Goal: Obtain resource: Obtain resource

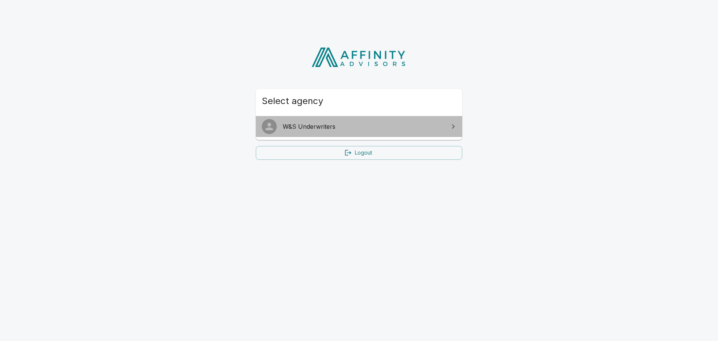
click at [329, 127] on span "W&S Underwriters" at bounding box center [364, 126] width 162 height 9
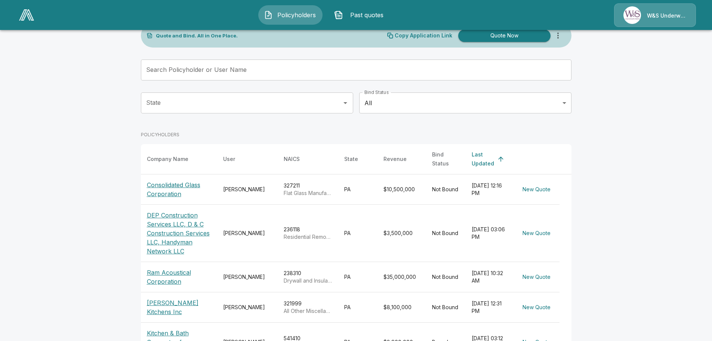
scroll to position [37, 0]
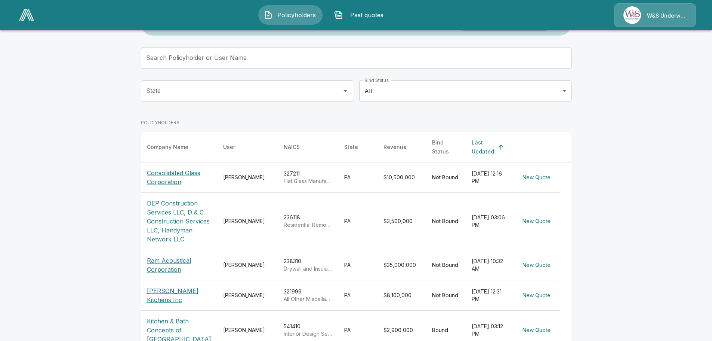
click at [184, 199] on p "DEP Construction Services LLC, D & C Construction Services LLC, Handyman Networ…" at bounding box center [179, 221] width 64 height 45
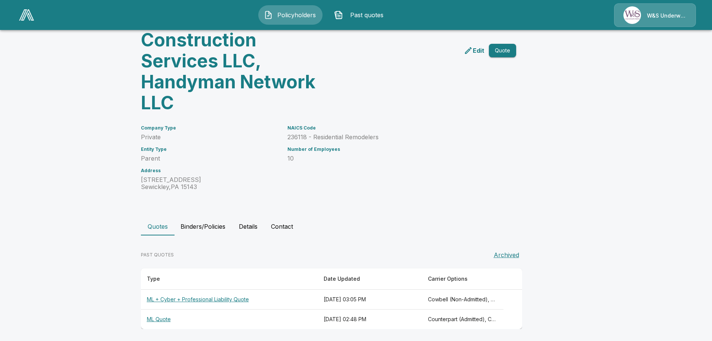
scroll to position [78, 0]
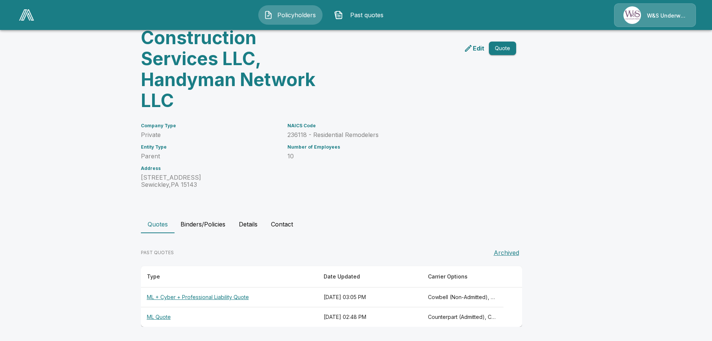
click at [168, 319] on th "ML Quote" at bounding box center [229, 317] width 177 height 20
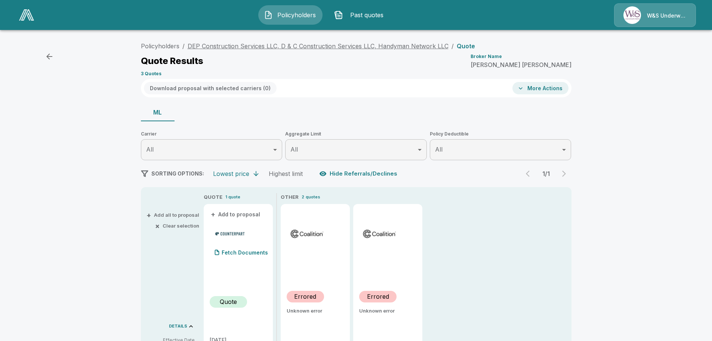
click at [344, 46] on link "DEP Construction Services LLC, D & C Construction Services LLC, Handyman Networ…" at bounding box center [318, 45] width 261 height 7
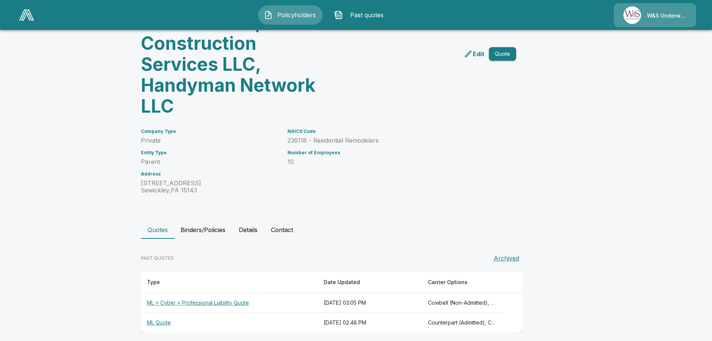
scroll to position [78, 0]
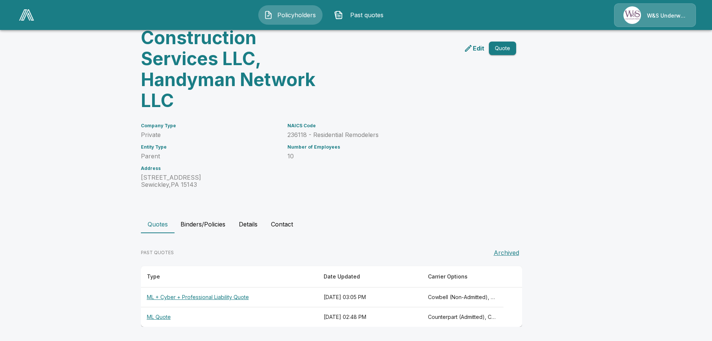
click at [215, 295] on th "ML + Cyber + Professional Liability Quote" at bounding box center [229, 297] width 177 height 20
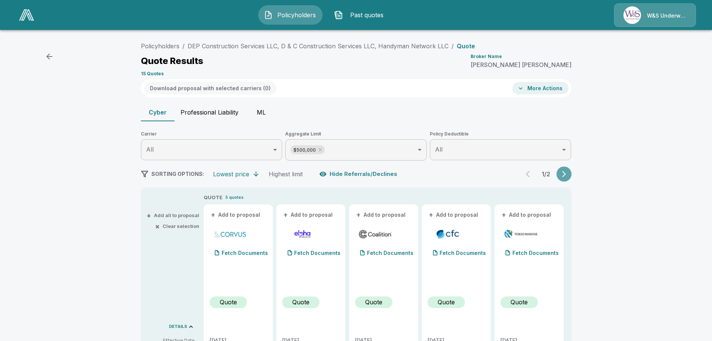
click at [571, 175] on button "button" at bounding box center [564, 173] width 15 height 15
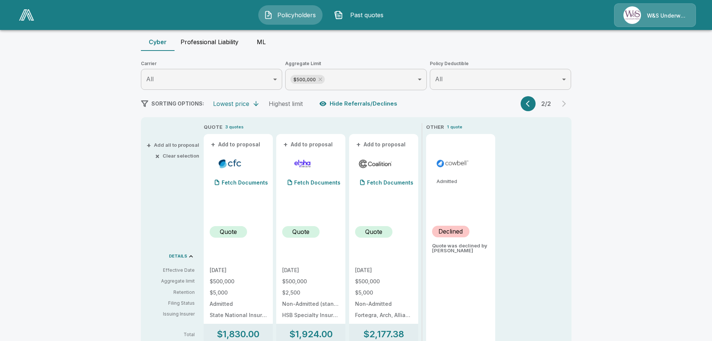
scroll to position [70, 0]
click at [219, 146] on button "+ Add to proposal" at bounding box center [236, 145] width 52 height 8
click at [529, 105] on icon "button" at bounding box center [529, 103] width 7 height 7
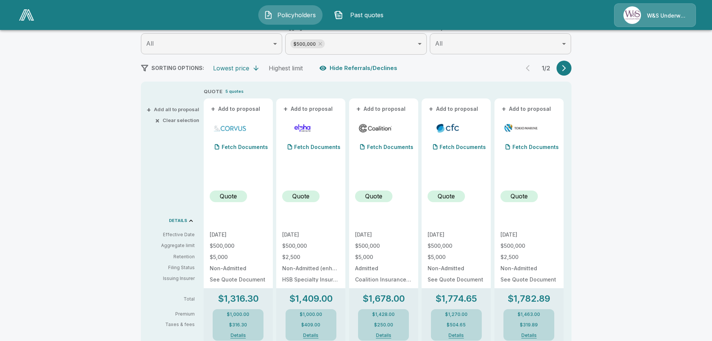
scroll to position [145, 0]
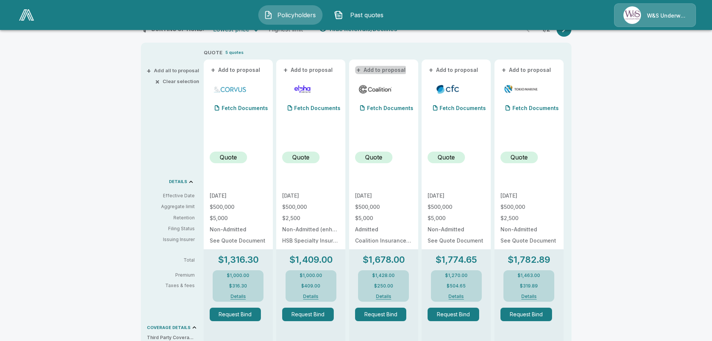
click at [369, 70] on button "+ Add to proposal" at bounding box center [381, 70] width 52 height 8
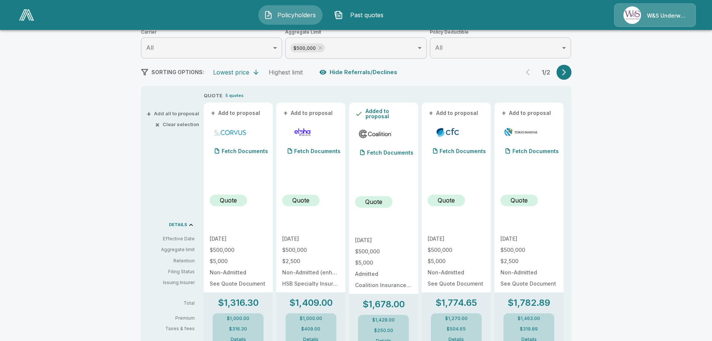
scroll to position [70, 0]
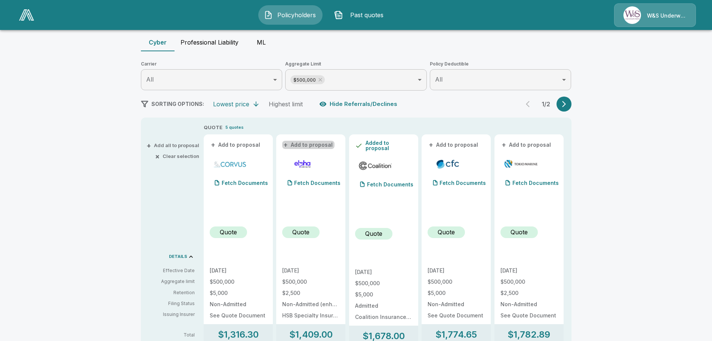
click at [322, 147] on button "+ Add to proposal" at bounding box center [308, 145] width 52 height 8
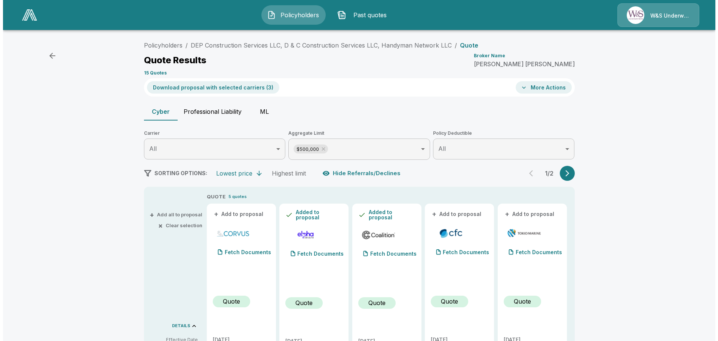
scroll to position [0, 0]
click at [523, 87] on icon "button" at bounding box center [521, 88] width 4 height 2
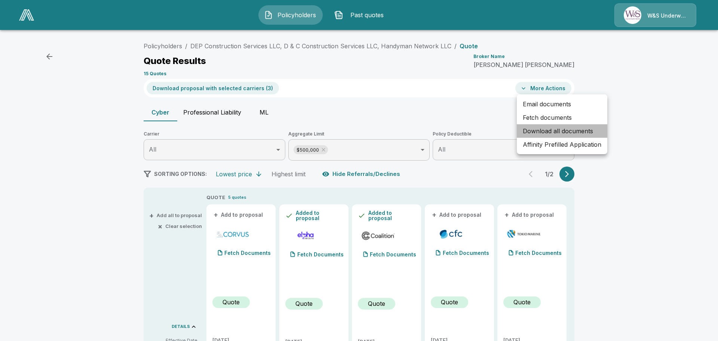
click at [535, 131] on li "Download all documents" at bounding box center [562, 130] width 90 height 13
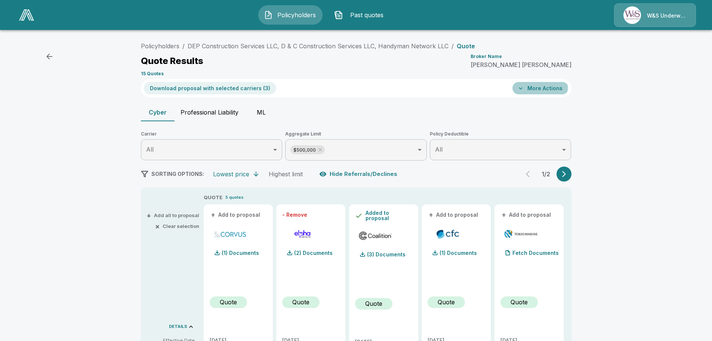
click at [520, 88] on button "More Actions" at bounding box center [541, 88] width 56 height 12
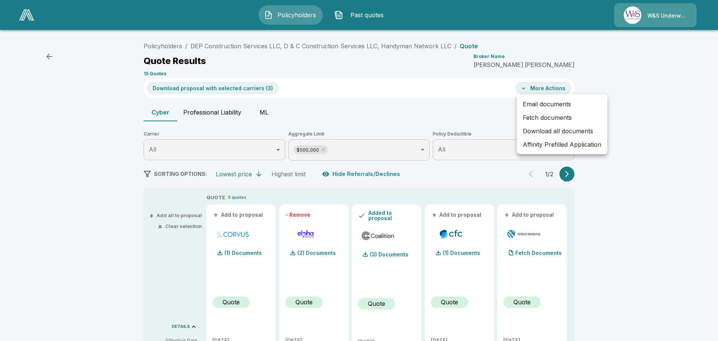
click at [539, 116] on li "Fetch documents" at bounding box center [562, 117] width 90 height 13
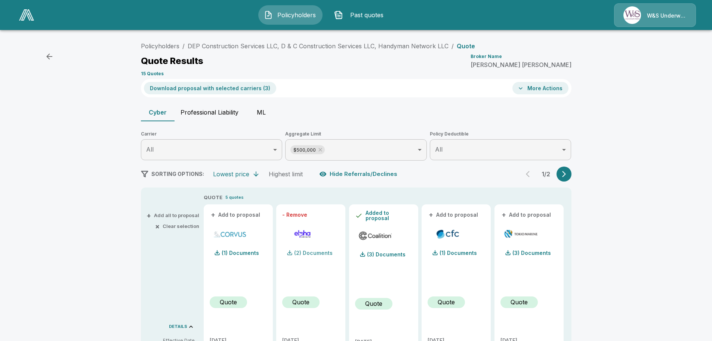
click at [317, 254] on p "(2) Documents" at bounding box center [313, 252] width 39 height 5
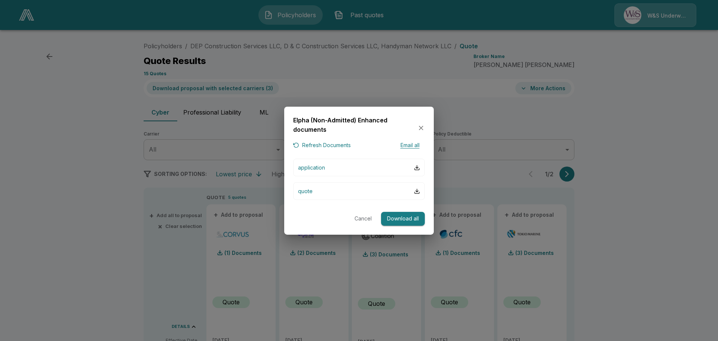
click at [421, 128] on icon "button" at bounding box center [421, 128] width 4 height 4
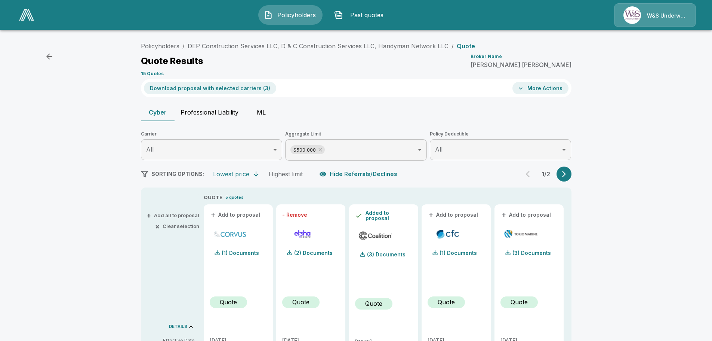
click at [525, 90] on icon "button" at bounding box center [520, 88] width 7 height 7
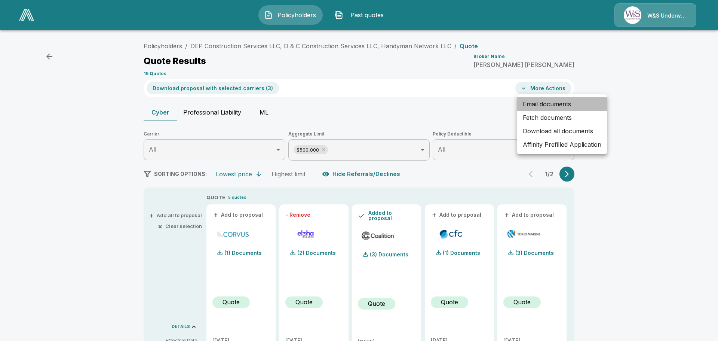
click at [554, 106] on li "Email documents" at bounding box center [562, 103] width 90 height 13
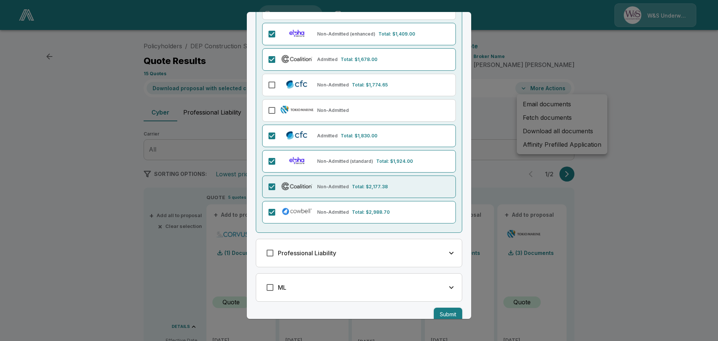
scroll to position [107, 0]
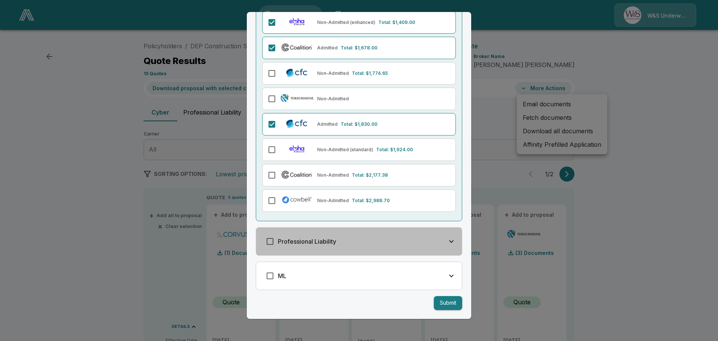
click at [447, 243] on icon "button" at bounding box center [451, 241] width 9 height 9
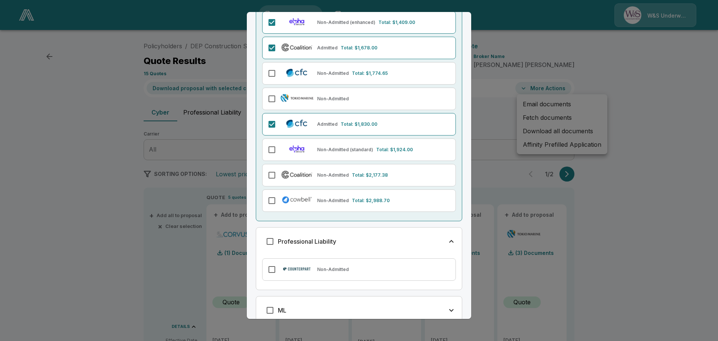
scroll to position [141, 0]
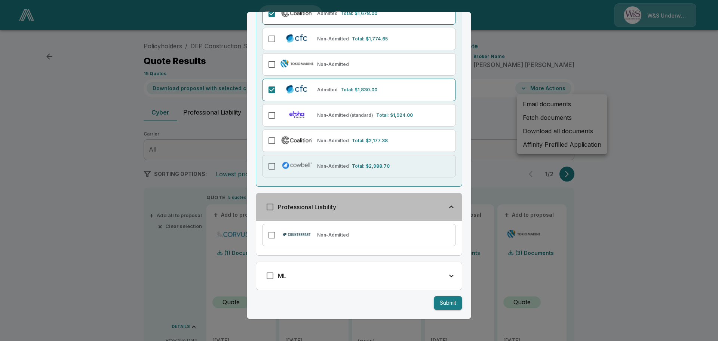
click at [447, 205] on icon "button" at bounding box center [451, 206] width 9 height 9
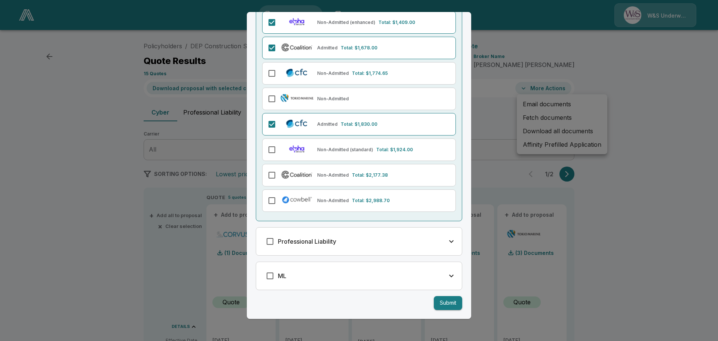
click at [449, 275] on icon "button" at bounding box center [451, 275] width 9 height 9
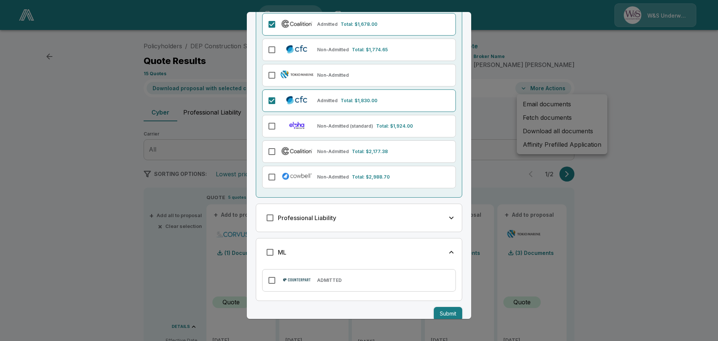
scroll to position [141, 0]
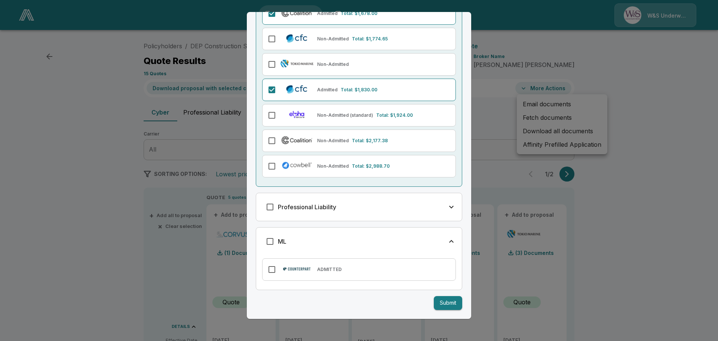
click at [447, 241] on icon "button" at bounding box center [451, 241] width 9 height 9
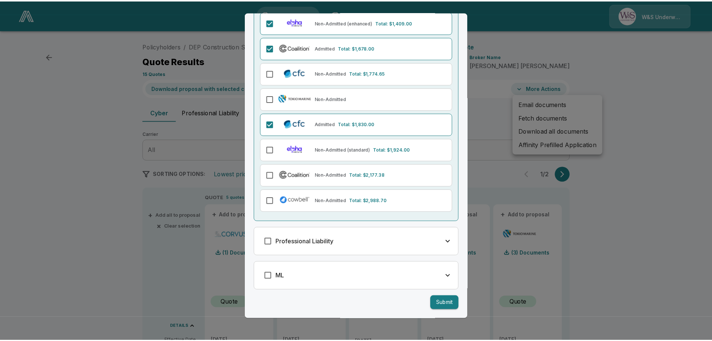
scroll to position [107, 0]
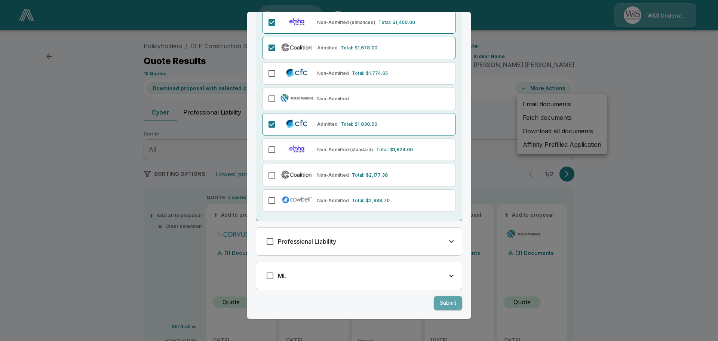
click at [437, 302] on button "Submit" at bounding box center [448, 303] width 28 height 14
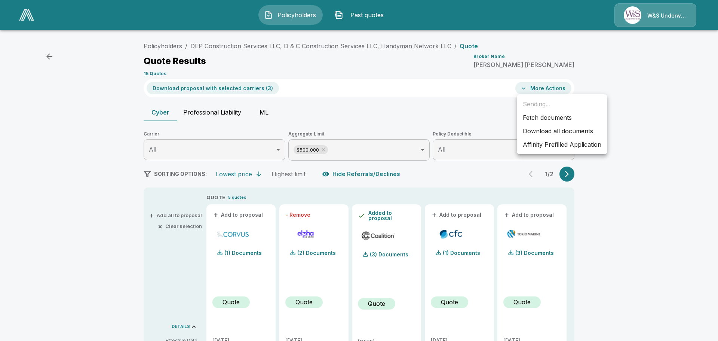
click at [541, 104] on ul "Sending... Fetch documents Download all documents Affinity Prefilled Application" at bounding box center [562, 124] width 90 height 60
click at [525, 88] on div at bounding box center [359, 170] width 718 height 341
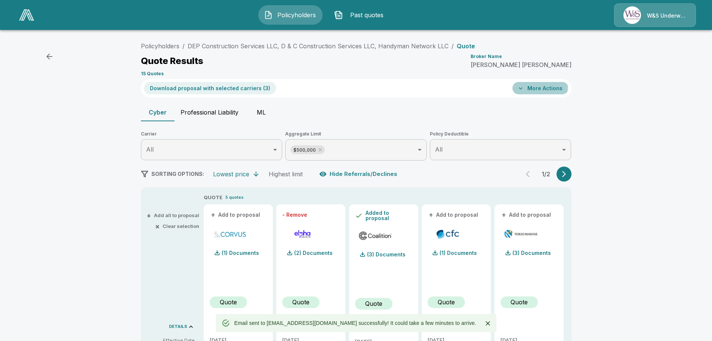
click at [525, 88] on icon "button" at bounding box center [520, 88] width 7 height 7
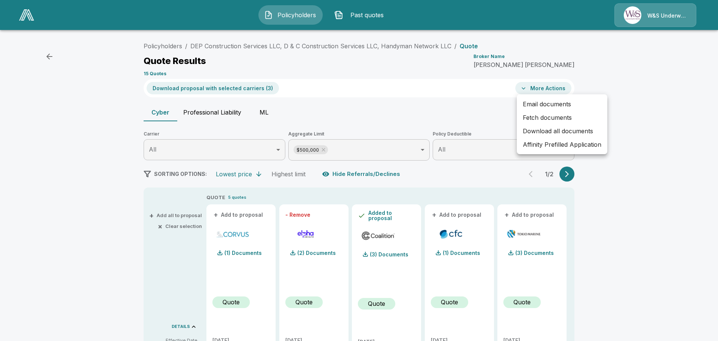
click at [376, 121] on div at bounding box center [359, 170] width 718 height 341
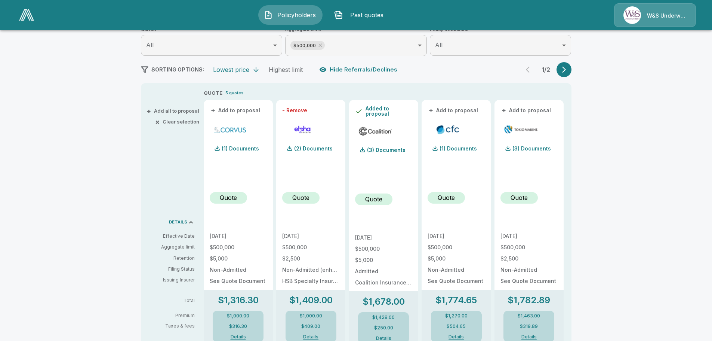
scroll to position [112, 0]
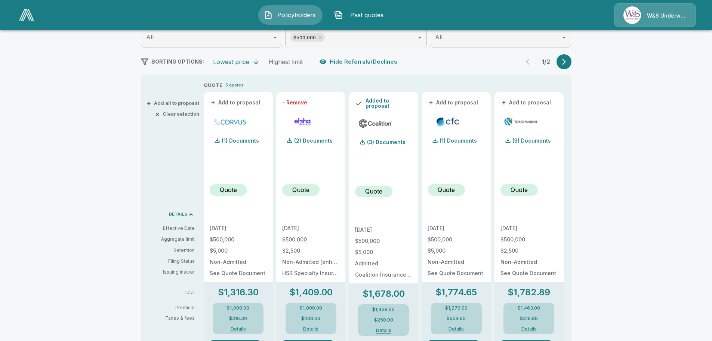
drag, startPoint x: 293, startPoint y: 105, endPoint x: 94, endPoint y: 124, distance: 199.8
click at [94, 124] on div "Policyholders / DEP Construction Services LLC, D & C Construction Services LLC,…" at bounding box center [356, 279] width 712 height 713
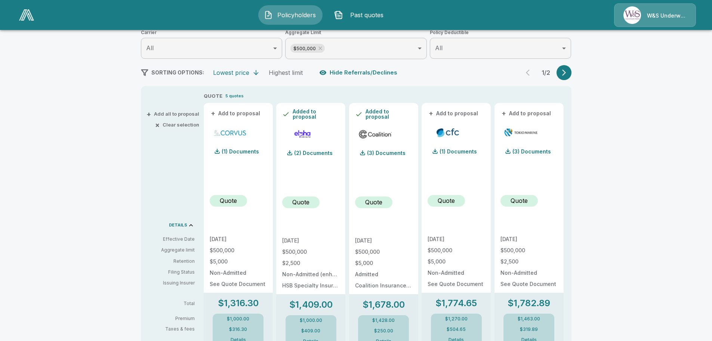
scroll to position [0, 0]
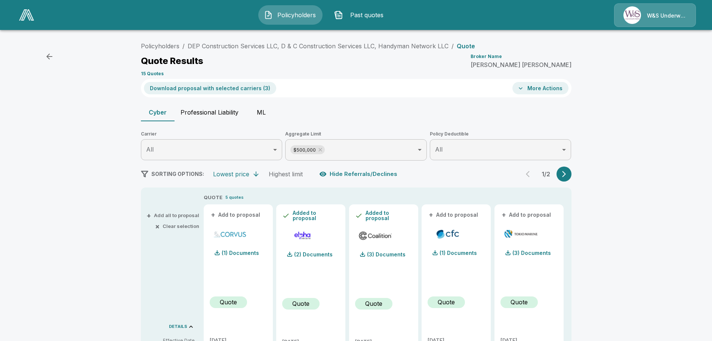
click at [202, 89] on button "Download proposal with selected carriers ( 3 )" at bounding box center [210, 88] width 132 height 12
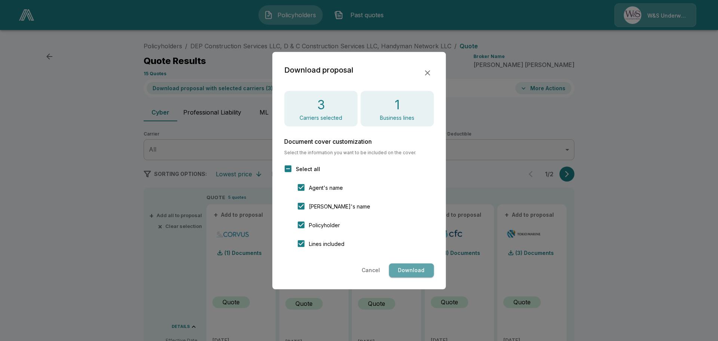
click at [415, 268] on button "Download" at bounding box center [411, 270] width 45 height 14
click at [429, 73] on icon "button" at bounding box center [427, 72] width 9 height 9
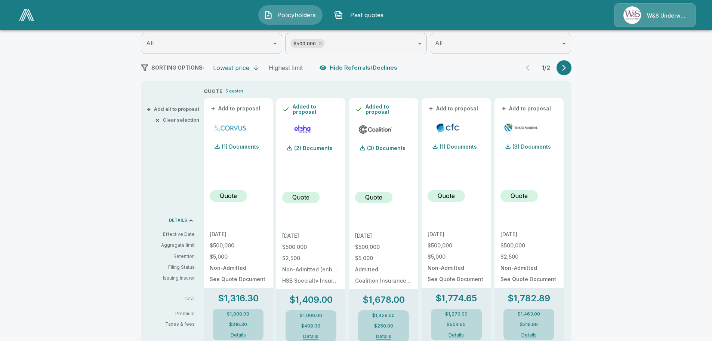
scroll to position [37, 0]
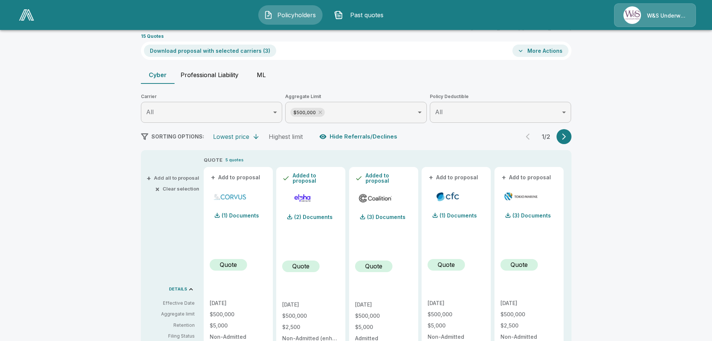
click at [571, 137] on button "button" at bounding box center [564, 136] width 15 height 15
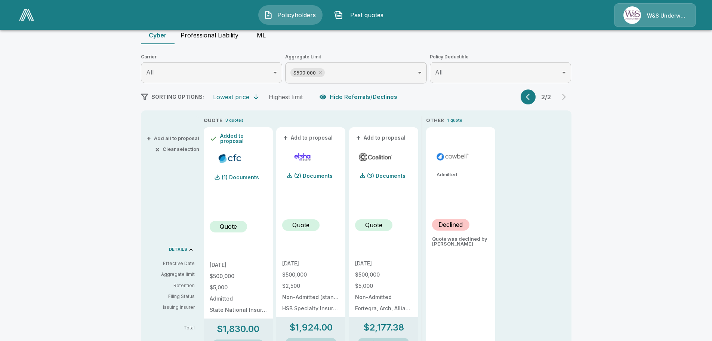
scroll to position [75, 0]
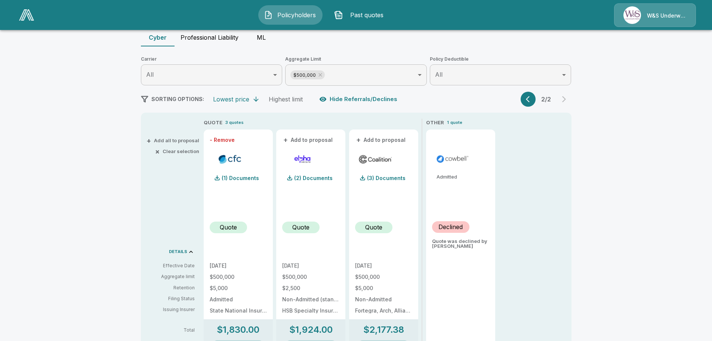
click at [235, 138] on button "- Remove" at bounding box center [222, 139] width 25 height 5
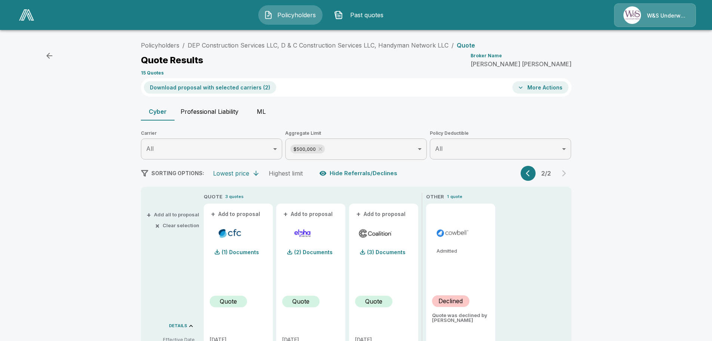
scroll to position [0, 0]
click at [192, 86] on button "Download proposal with selected carriers ( 2 )" at bounding box center [210, 88] width 132 height 12
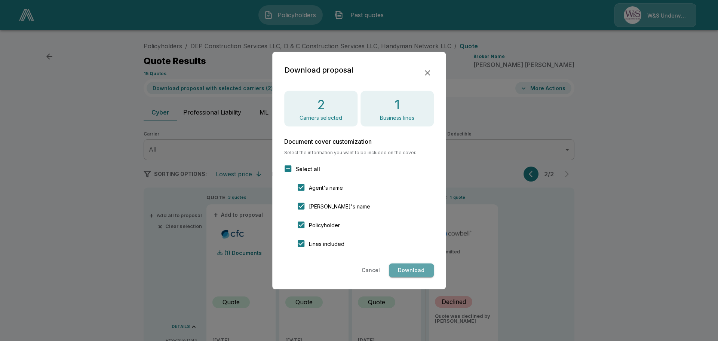
click at [419, 270] on button "Download" at bounding box center [411, 270] width 45 height 14
click at [428, 75] on icon "button" at bounding box center [427, 72] width 9 height 9
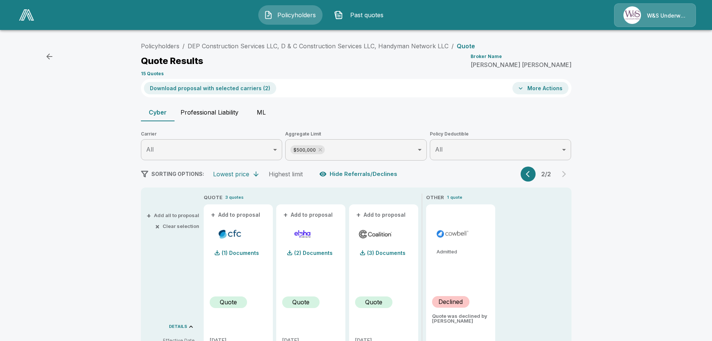
click at [225, 111] on button "Professional Liability" at bounding box center [210, 112] width 70 height 18
type input "*******"
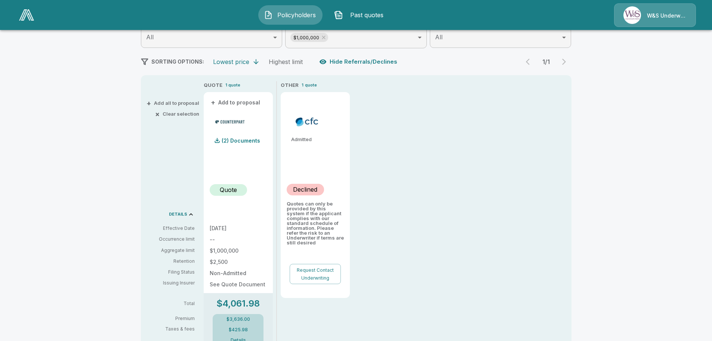
scroll to position [99, 0]
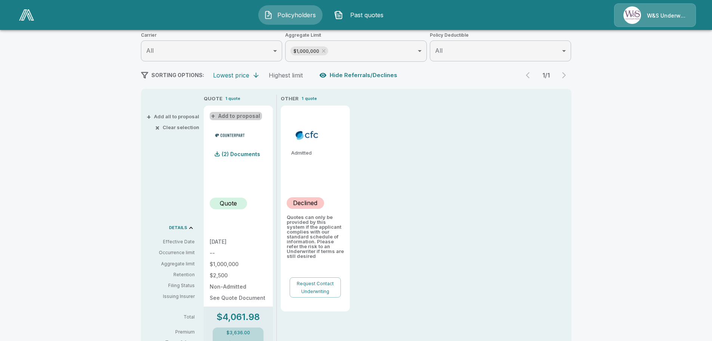
click at [239, 116] on button "+ Add to proposal" at bounding box center [236, 116] width 52 height 8
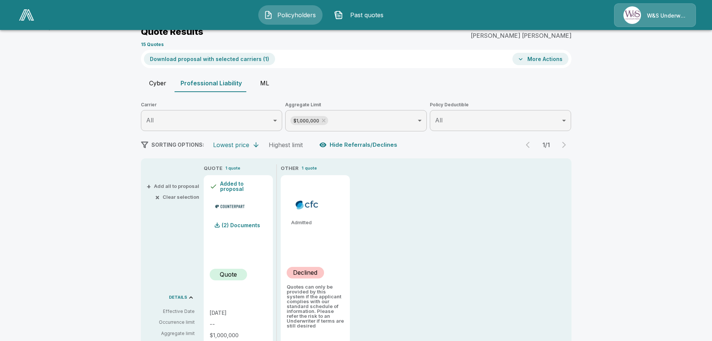
scroll to position [24, 0]
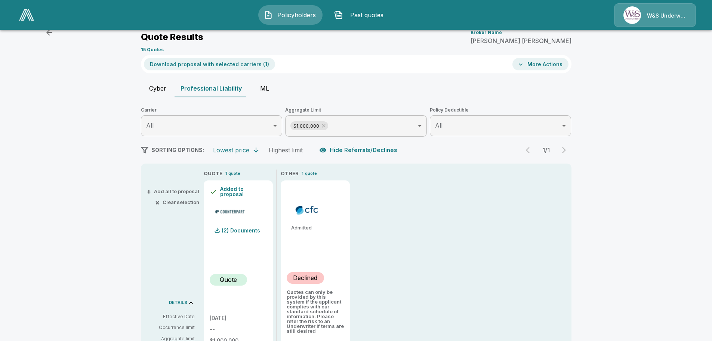
click at [217, 62] on button "Download proposal with selected carriers ( 1 )" at bounding box center [209, 64] width 131 height 12
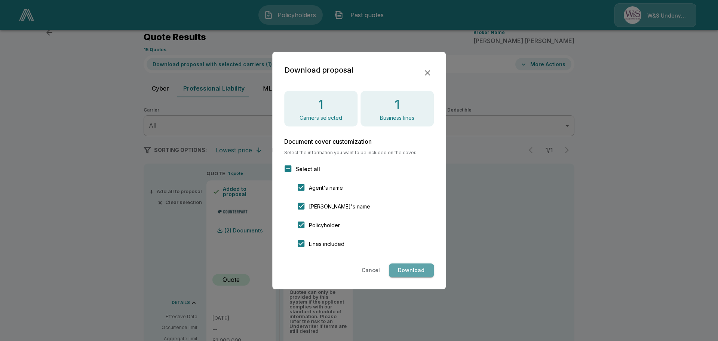
click at [396, 273] on button "Download" at bounding box center [411, 270] width 45 height 14
click at [426, 73] on icon "button" at bounding box center [427, 72] width 9 height 9
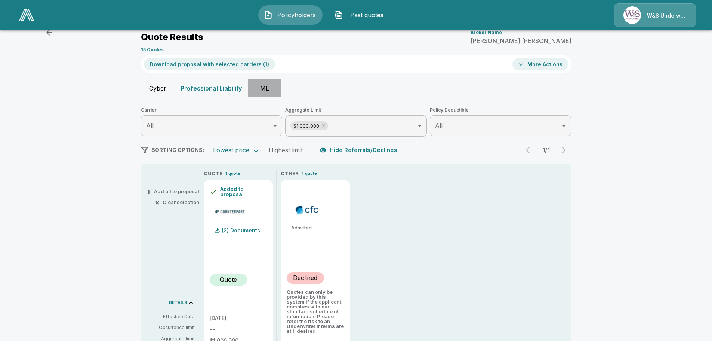
click at [263, 90] on button "ML" at bounding box center [265, 88] width 34 height 18
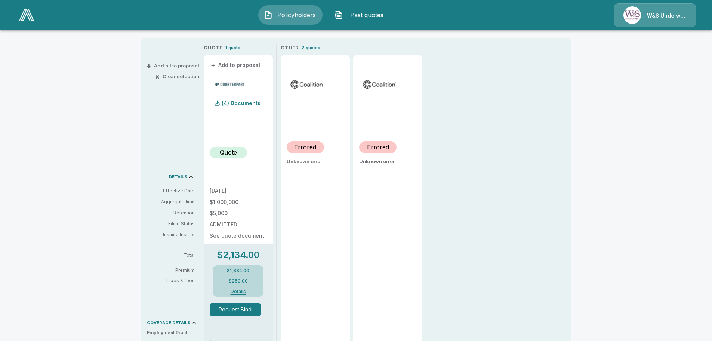
scroll to position [99, 0]
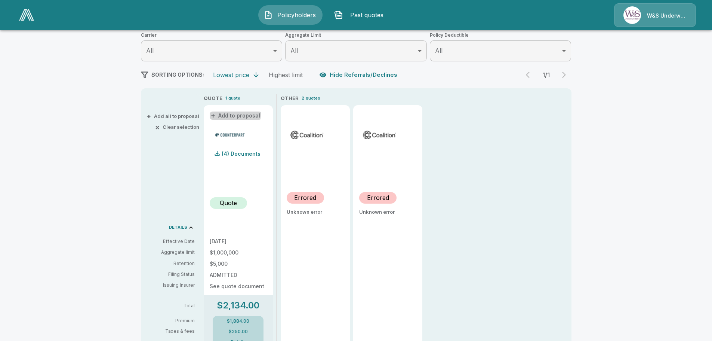
click at [230, 113] on button "+ Add to proposal" at bounding box center [236, 115] width 52 height 8
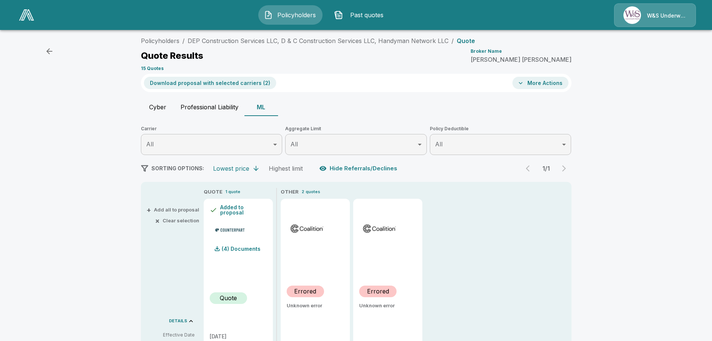
scroll to position [0, 0]
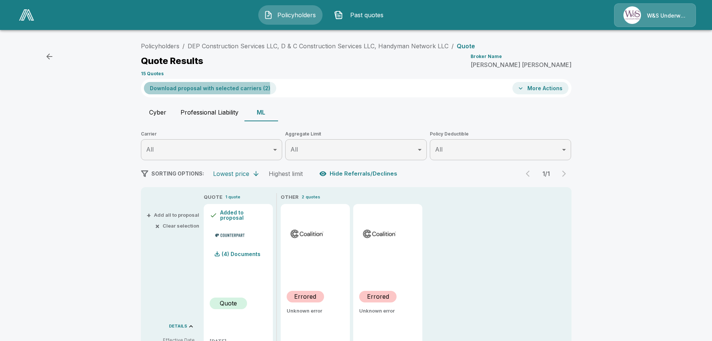
click at [200, 90] on button "Download proposal with selected carriers ( 2 )" at bounding box center [210, 88] width 132 height 12
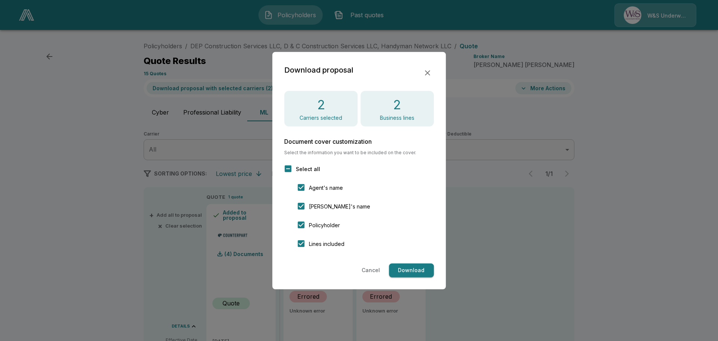
click at [426, 73] on icon "button" at bounding box center [427, 72] width 9 height 9
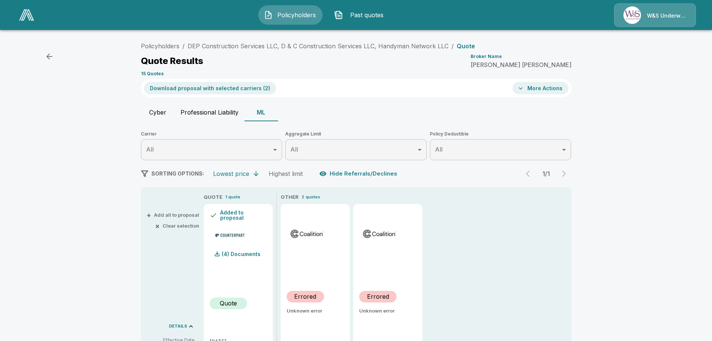
click at [215, 115] on button "Professional Liability" at bounding box center [210, 112] width 70 height 18
type input "*******"
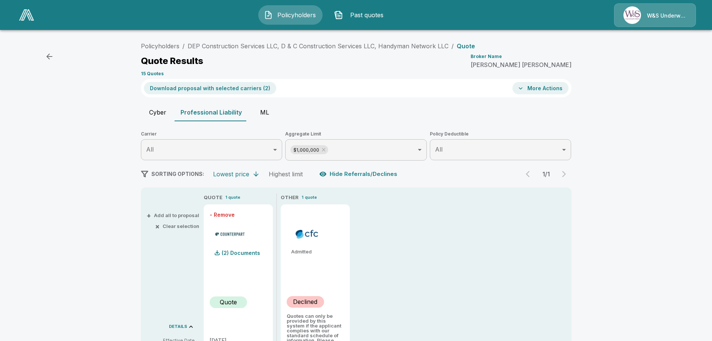
click at [235, 215] on button "- Remove" at bounding box center [222, 214] width 25 height 5
click at [211, 93] on button "Download proposal with selected carriers ( 1 )" at bounding box center [209, 88] width 131 height 12
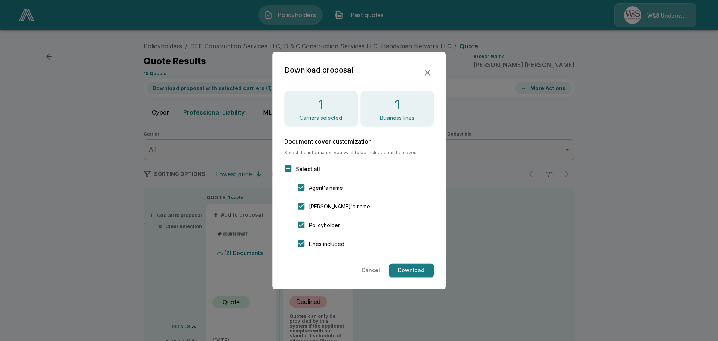
click at [416, 269] on button "Download" at bounding box center [411, 270] width 45 height 14
click at [423, 273] on button "Download" at bounding box center [411, 270] width 45 height 14
click at [644, 214] on div at bounding box center [359, 170] width 718 height 341
